Goal: Information Seeking & Learning: Learn about a topic

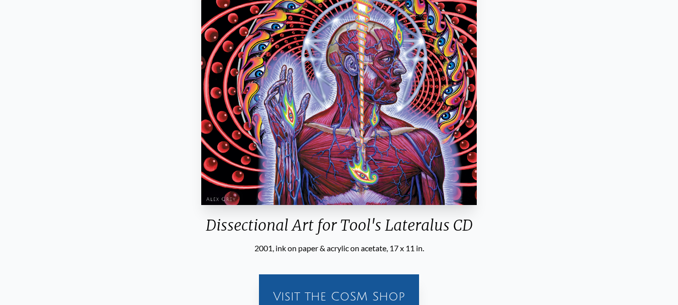
scroll to position [213, 0]
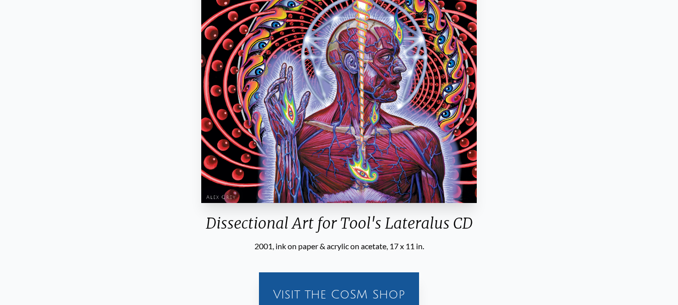
click at [394, 117] on img "82 / 133" at bounding box center [338, 81] width 275 height 244
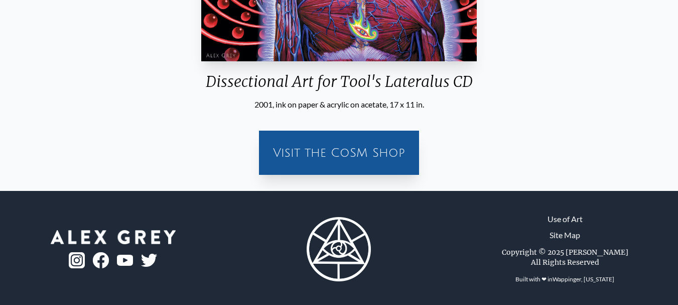
scroll to position [354, 0]
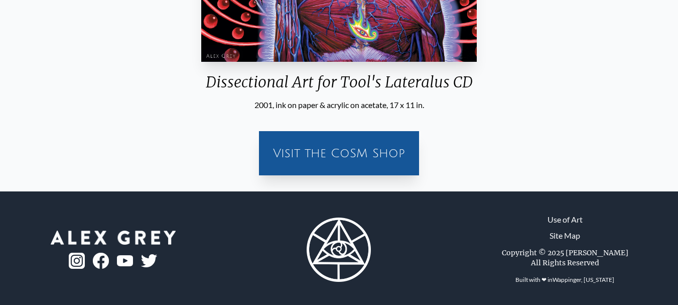
click at [390, 144] on div "Visit the CoSM Shop" at bounding box center [339, 153] width 148 height 32
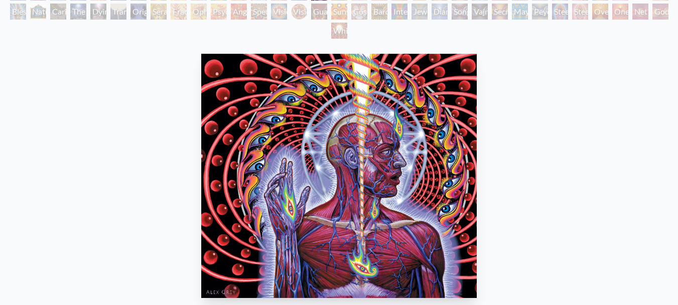
scroll to position [101, 0]
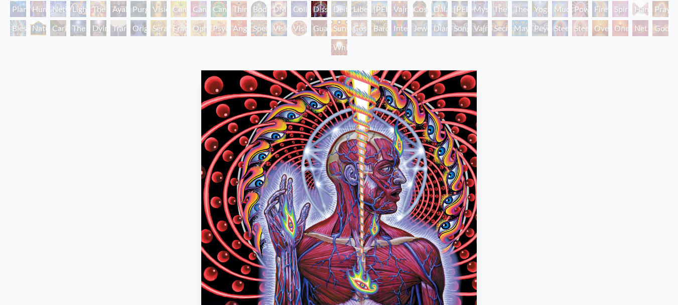
click at [456, 71] on img "82 / 133" at bounding box center [338, 192] width 275 height 244
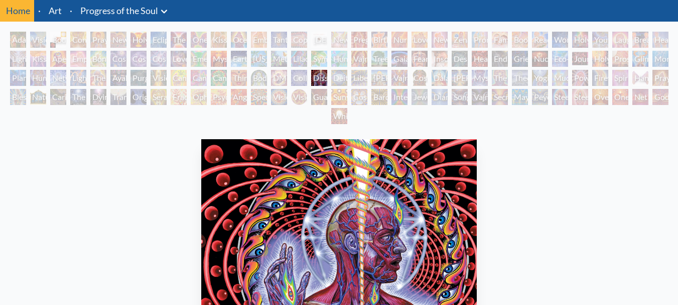
scroll to position [34, 0]
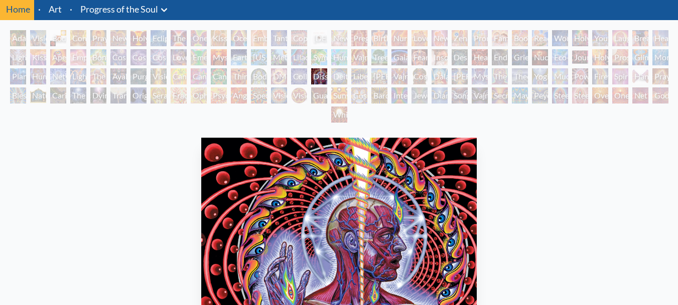
click at [316, 75] on div "Dissectional Art for Tool's Lateralus CD" at bounding box center [319, 76] width 16 height 16
drag, startPoint x: 316, startPoint y: 75, endPoint x: 519, endPoint y: 209, distance: 243.2
click at [316, 75] on div "Dissectional Art for Tool's Lateralus CD" at bounding box center [319, 76] width 16 height 16
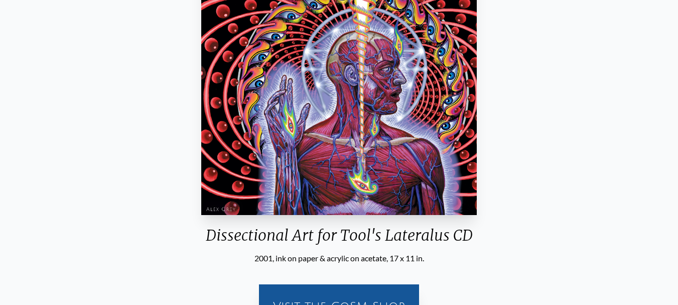
scroll to position [202, 0]
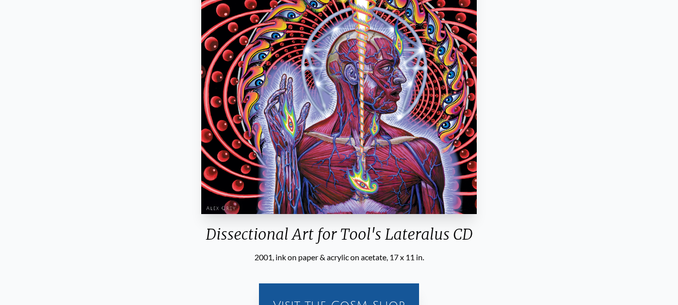
click at [544, 93] on div "Dissectional Art for Tool's Lateralus CD 2001, ink on paper & acrylic on acetat…" at bounding box center [339, 150] width 662 height 369
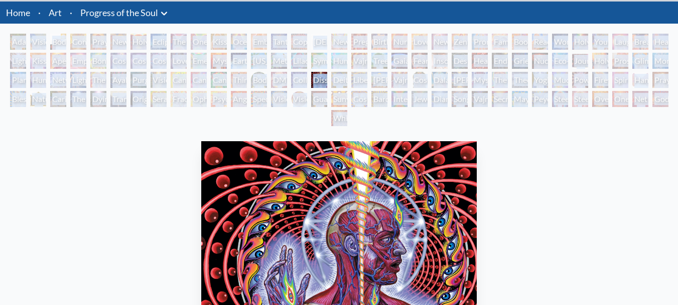
scroll to position [28, 0]
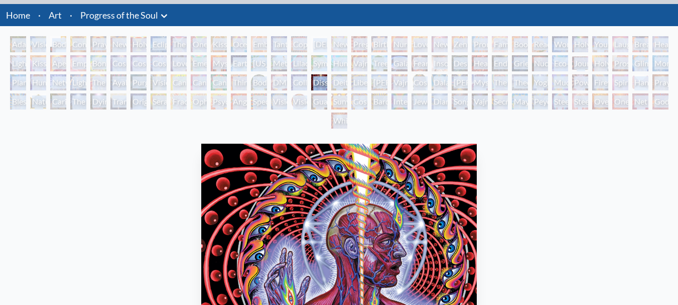
click at [14, 42] on div "Adam & Eve" at bounding box center [18, 44] width 16 height 16
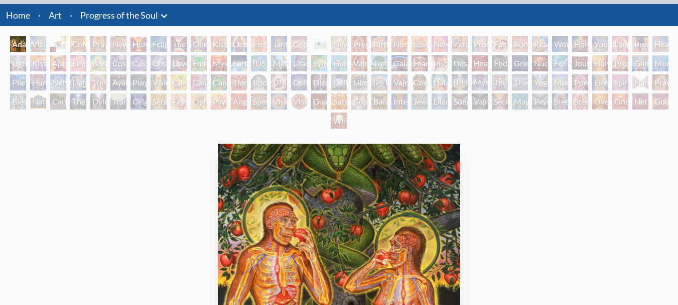
click at [514, 120] on div "[PERSON_NAME] & Eve Visionary Origin of Language Body, Mind, Spirit Contemplati…" at bounding box center [339, 83] width 678 height 95
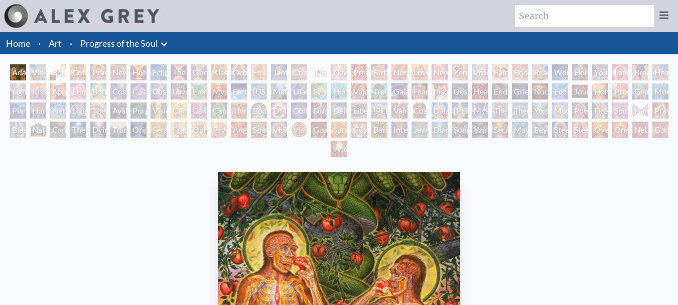
click at [591, 21] on input "search" at bounding box center [584, 16] width 139 height 22
type input "tool"
drag, startPoint x: 300, startPoint y: 68, endPoint x: 293, endPoint y: 69, distance: 6.5
click at [293, 69] on div "Copulating" at bounding box center [299, 72] width 16 height 16
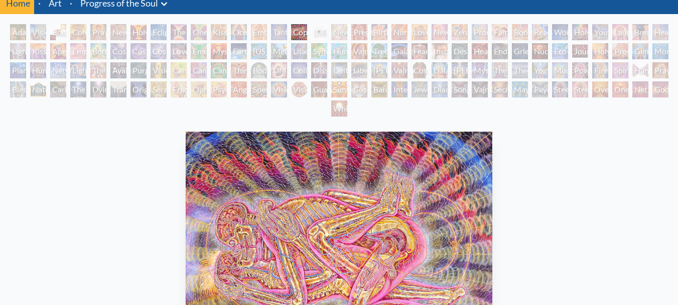
scroll to position [39, 0]
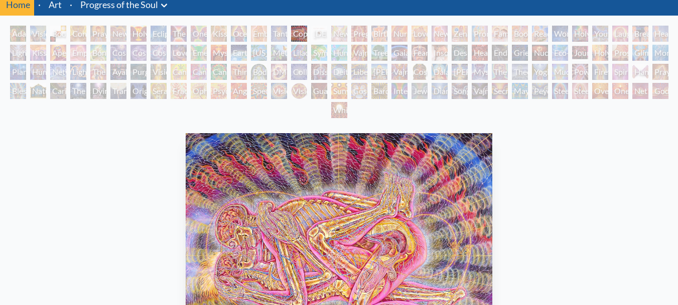
click at [428, 35] on div "Love Circuit" at bounding box center [420, 34] width 16 height 16
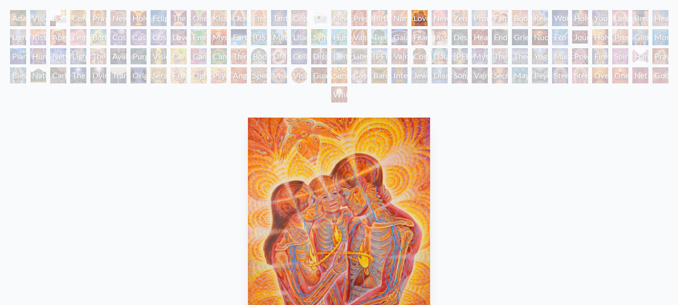
scroll to position [47, 0]
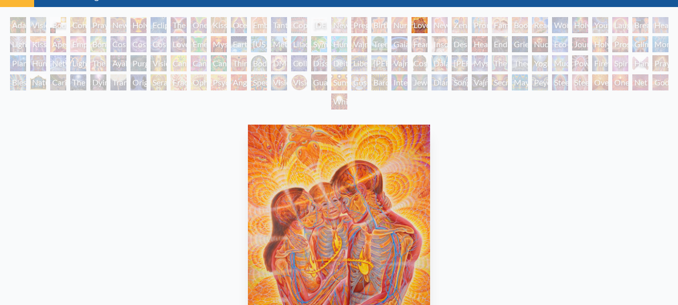
click at [152, 40] on div "Cosmic Lovers" at bounding box center [159, 44] width 16 height 16
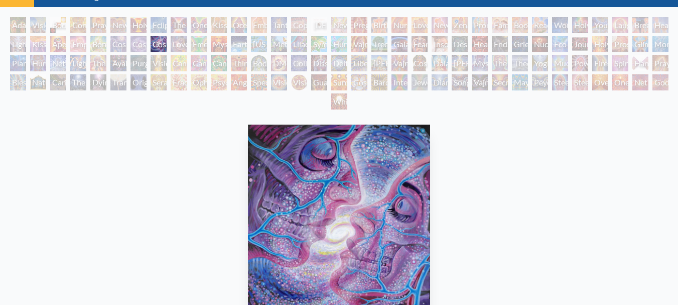
click at [359, 38] on div "Vajra Horse" at bounding box center [359, 44] width 16 height 16
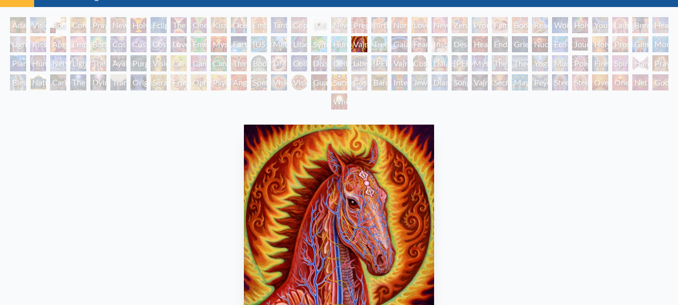
click at [601, 45] on div "Holy Fire" at bounding box center [600, 44] width 16 height 16
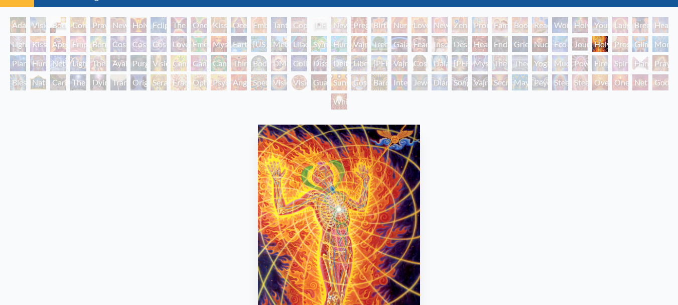
drag, startPoint x: 122, startPoint y: 60, endPoint x: 114, endPoint y: 62, distance: 8.4
click at [114, 62] on div "Ayahuasca Visitation" at bounding box center [118, 63] width 16 height 16
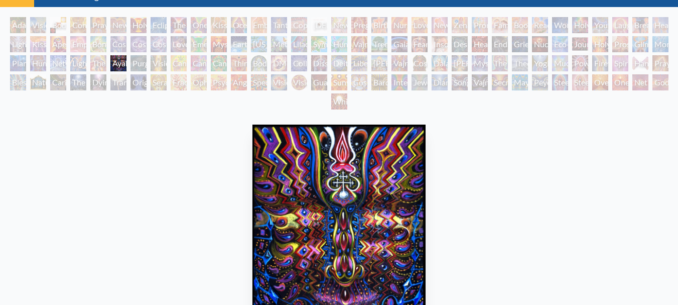
click at [281, 62] on div "DMT - The Spirit Molecule" at bounding box center [279, 63] width 16 height 16
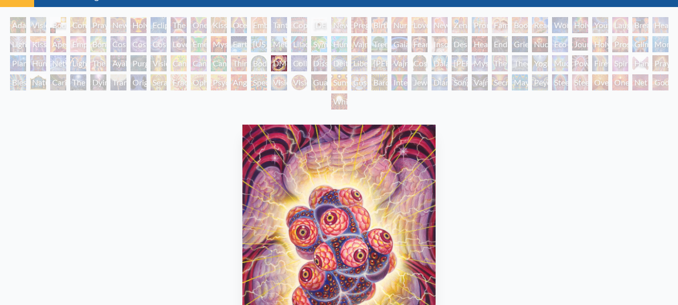
click at [326, 62] on div "Dissectional Art for Tool's Lateralus CD" at bounding box center [319, 63] width 16 height 16
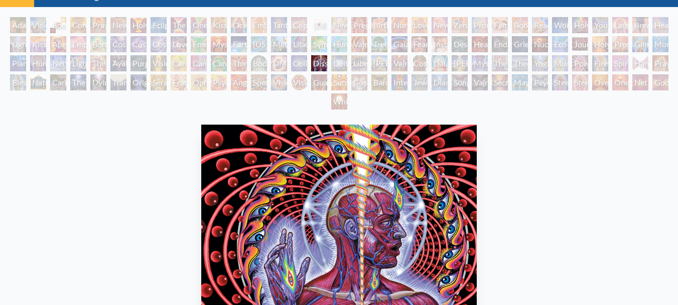
click at [417, 60] on div "Cosmic [DEMOGRAPHIC_DATA]" at bounding box center [420, 63] width 16 height 16
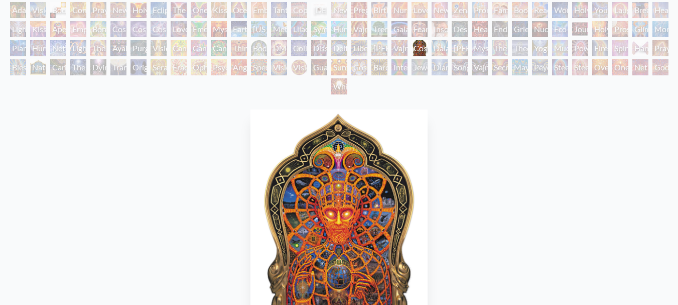
scroll to position [63, 0]
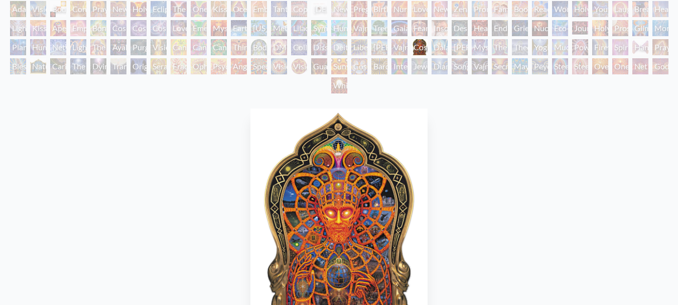
click at [483, 46] on div "Mystic Eye" at bounding box center [480, 47] width 16 height 16
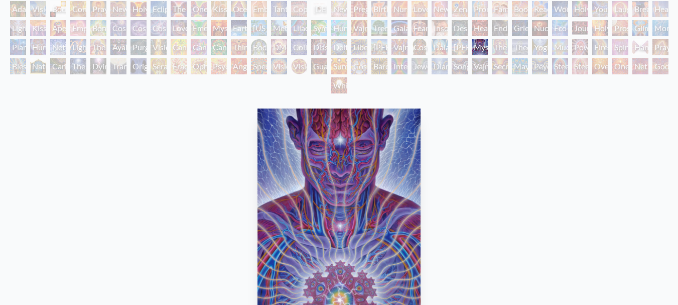
click at [102, 64] on div "Dying" at bounding box center [98, 66] width 16 height 16
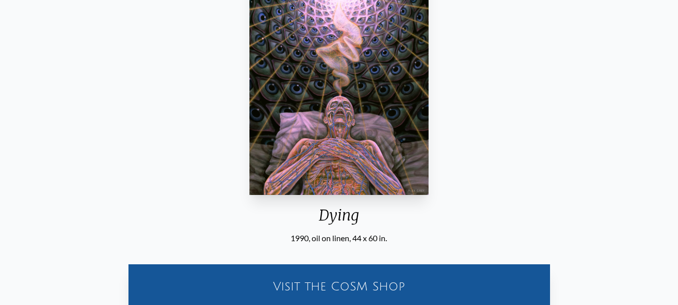
scroll to position [166, 0]
